Goal: Transaction & Acquisition: Register for event/course

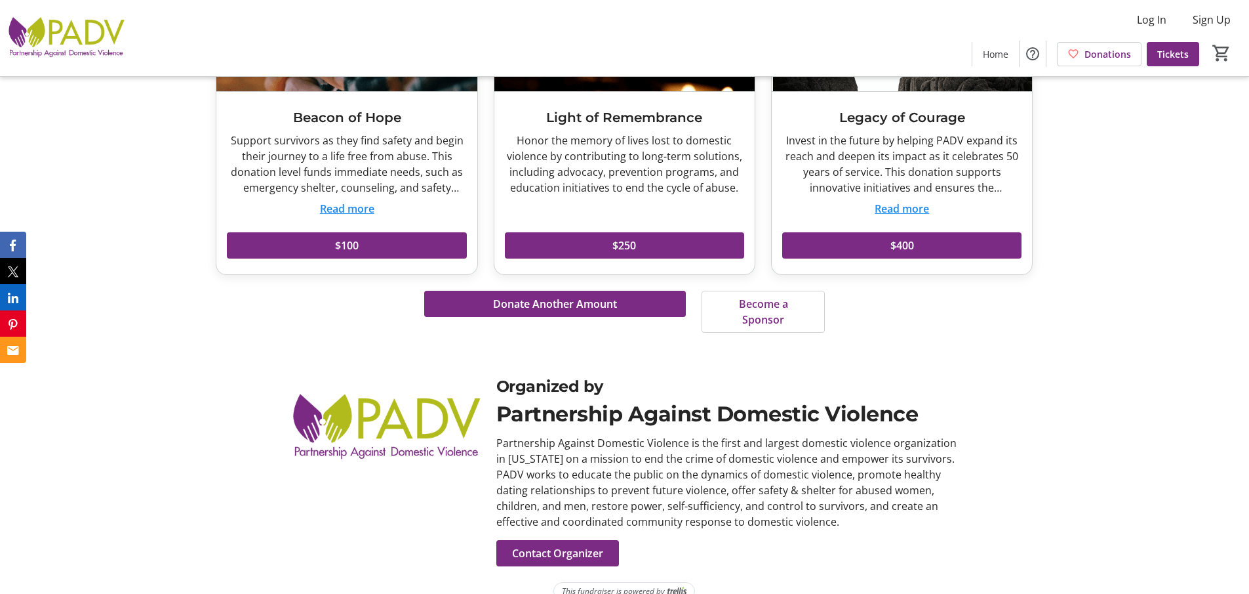
scroll to position [1469, 0]
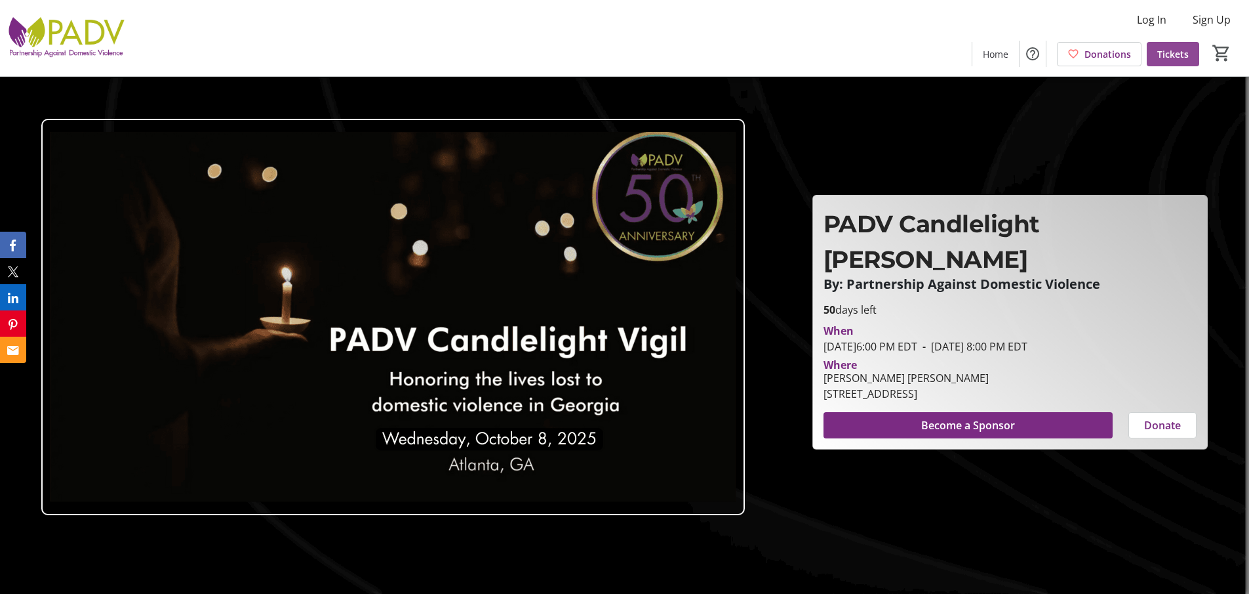
click at [1176, 51] on span "Tickets" at bounding box center [1173, 54] width 31 height 14
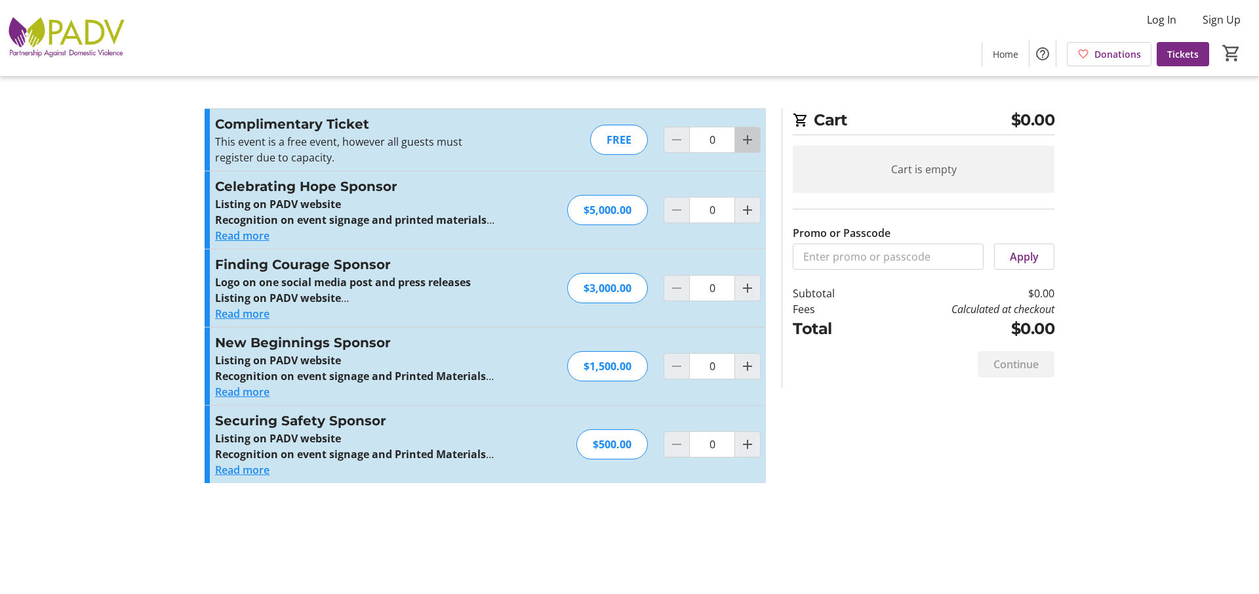
click at [746, 139] on mat-icon "Increment by one" at bounding box center [748, 140] width 16 height 16
type input "1"
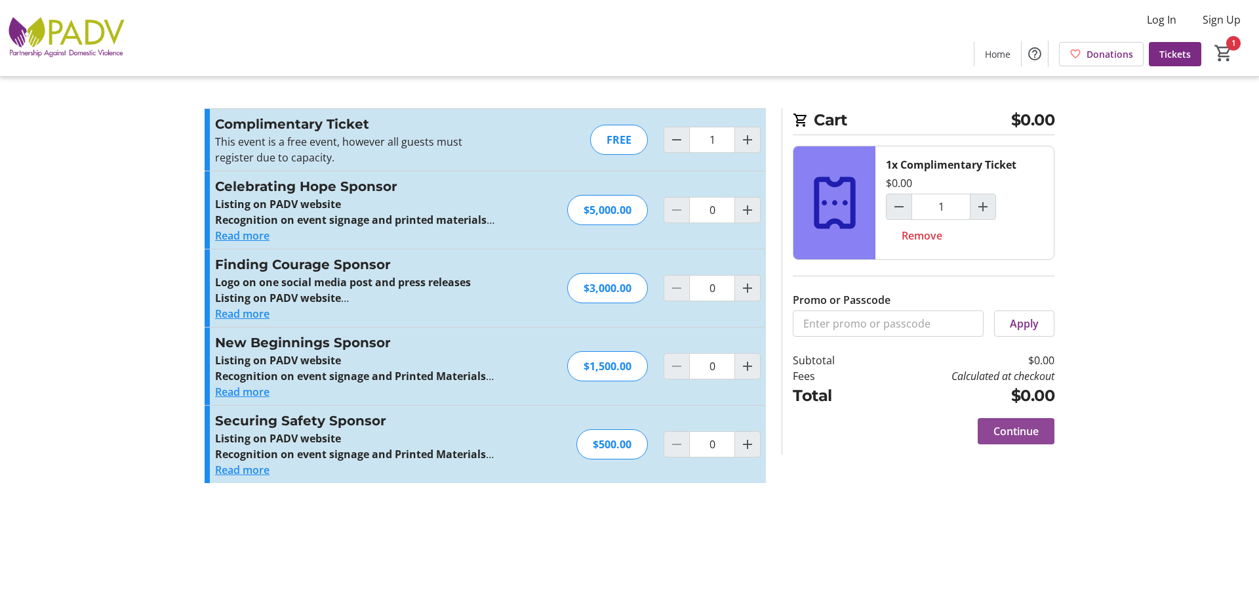
click at [1034, 434] on span "Continue" at bounding box center [1016, 431] width 45 height 16
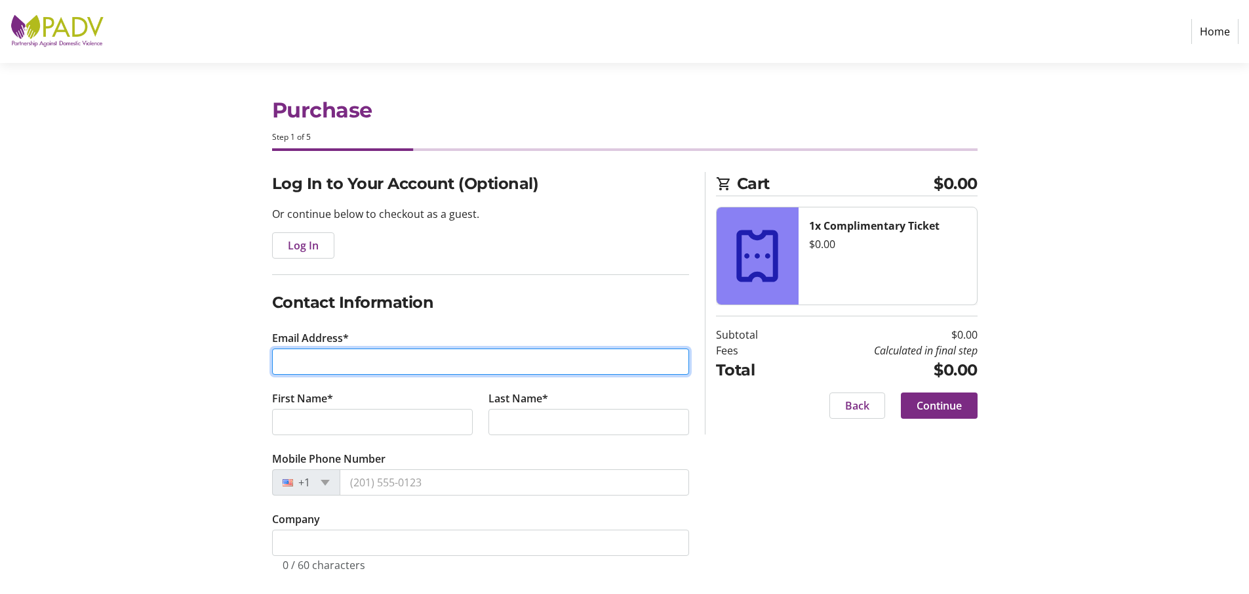
click at [304, 362] on input "Email Address*" at bounding box center [480, 361] width 417 height 26
type input "nataliepurdie@yahoo.com"
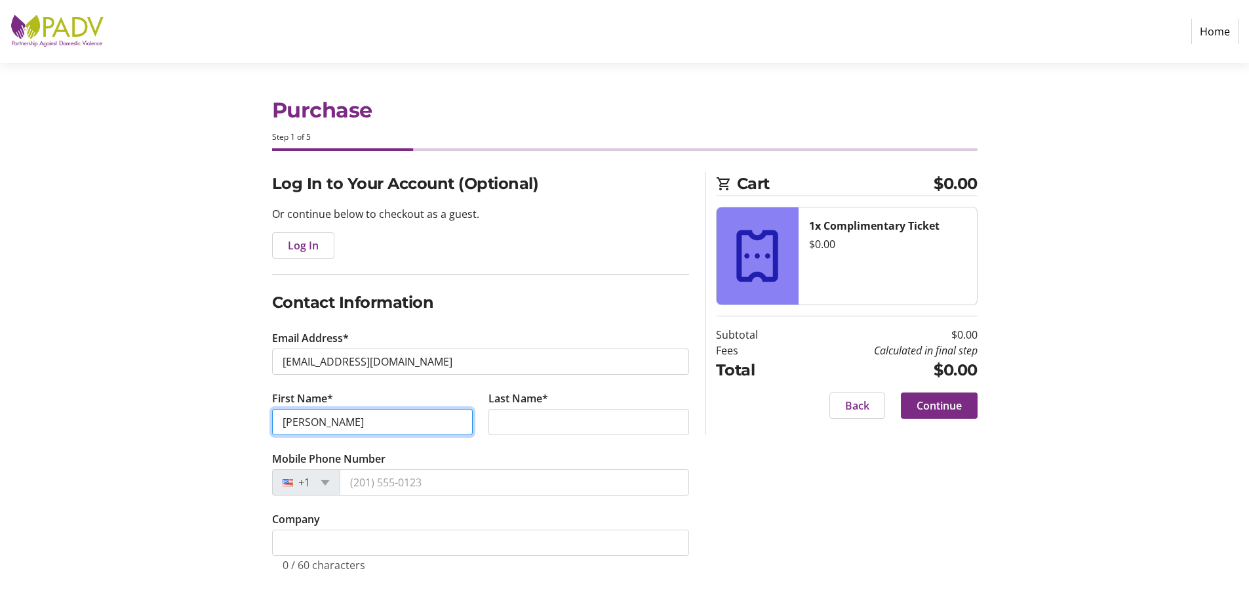
type input "Natalie"
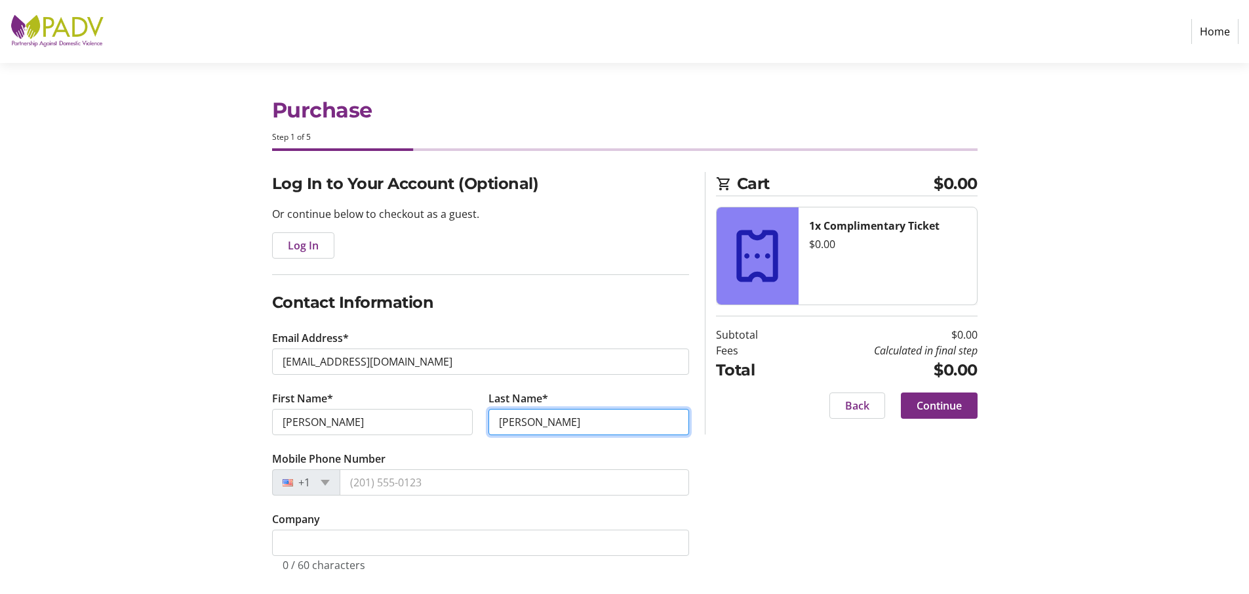
type input "Purdie"
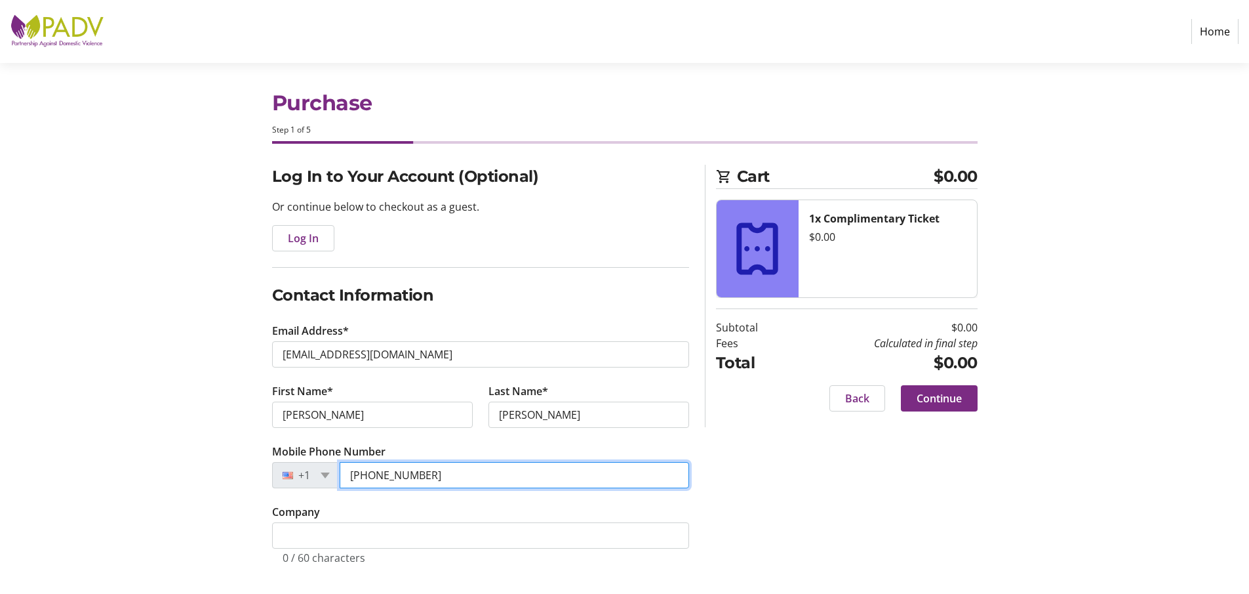
scroll to position [9, 0]
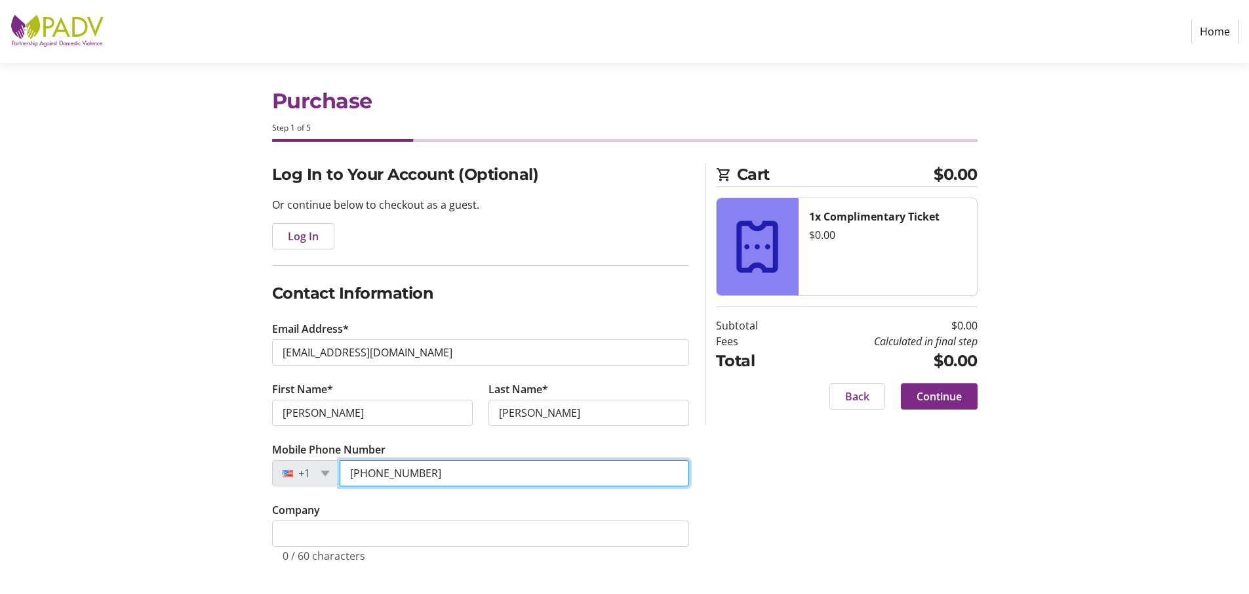
type input "(757) 663-2629"
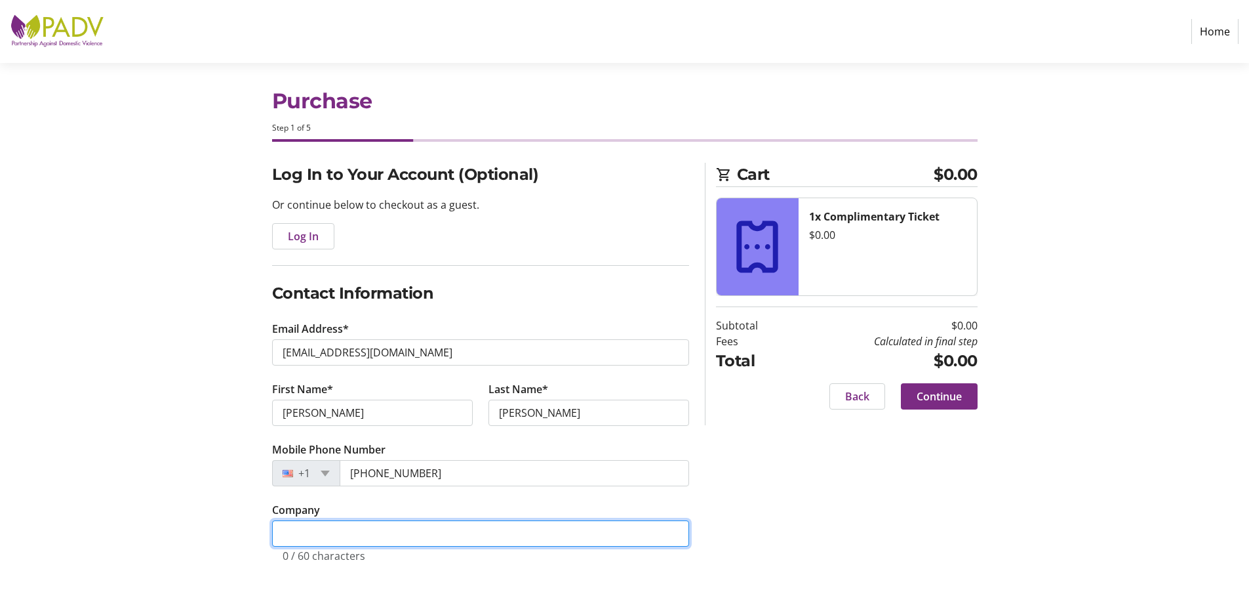
click at [323, 538] on input "Company" at bounding box center [480, 533] width 417 height 26
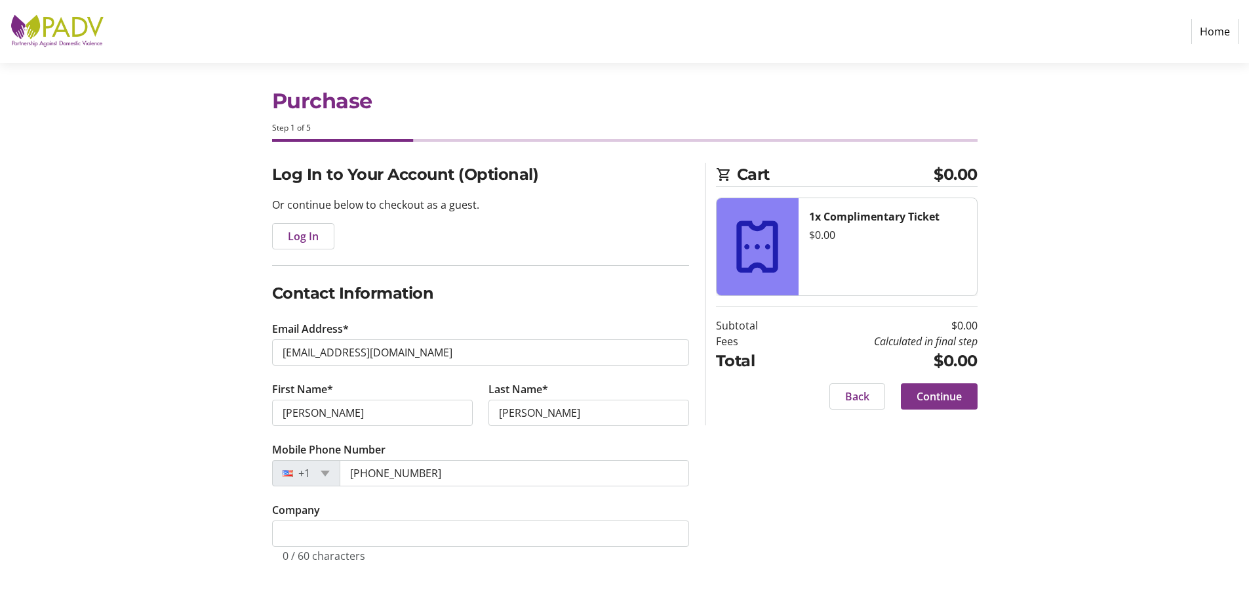
click at [937, 392] on span "Continue" at bounding box center [939, 396] width 45 height 16
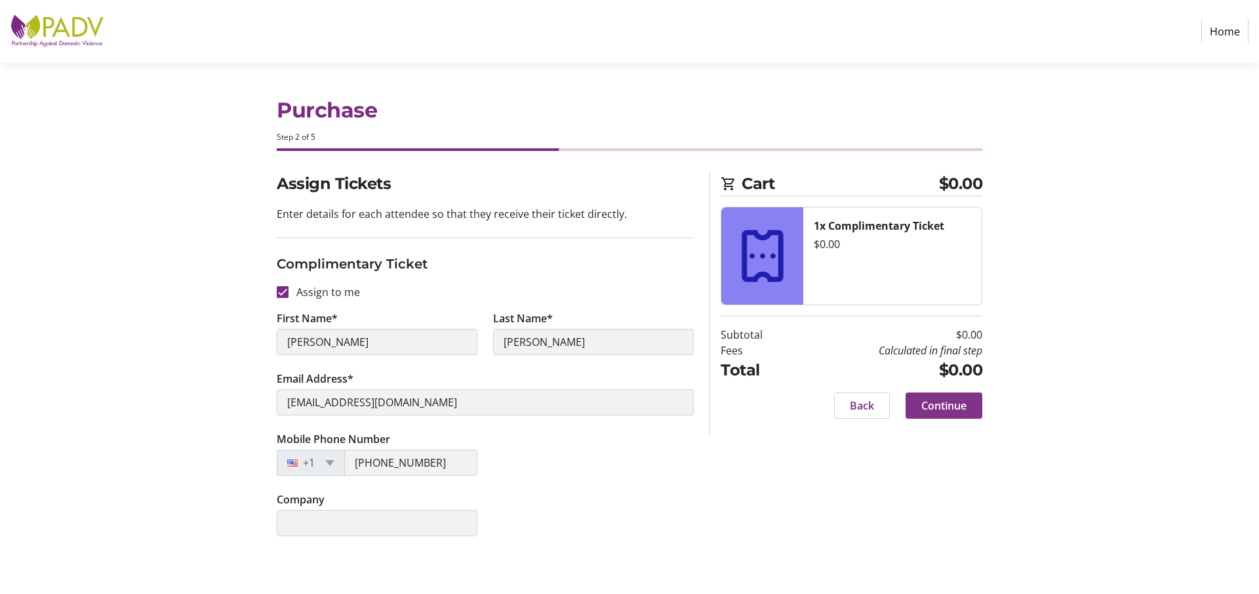
click at [943, 407] on span "Continue" at bounding box center [944, 405] width 45 height 16
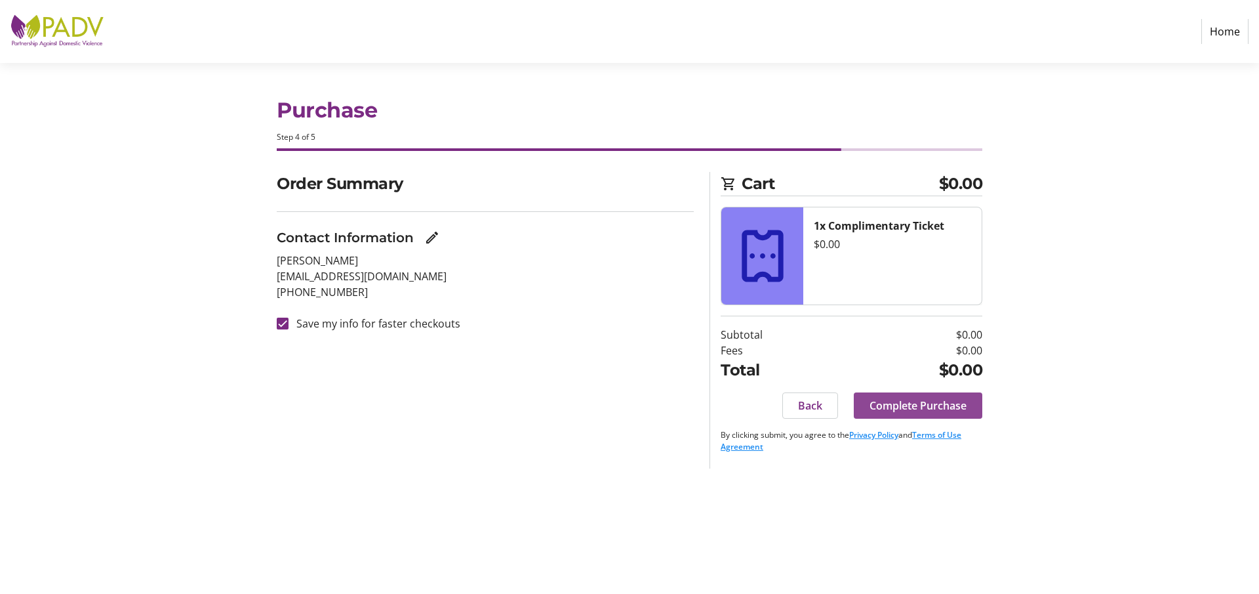
click at [918, 408] on span "Complete Purchase" at bounding box center [918, 405] width 97 height 16
